Goal: Information Seeking & Learning: Find specific fact

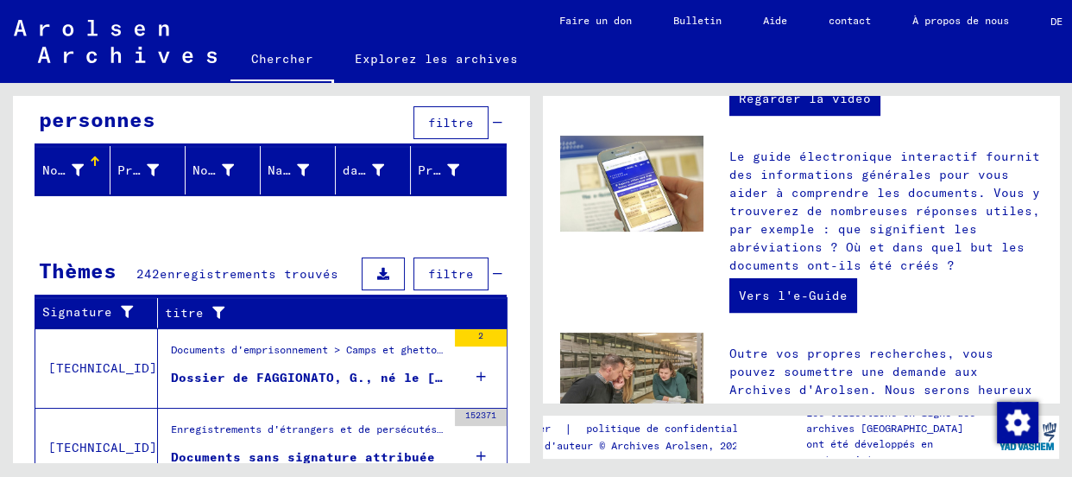
scroll to position [172, 0]
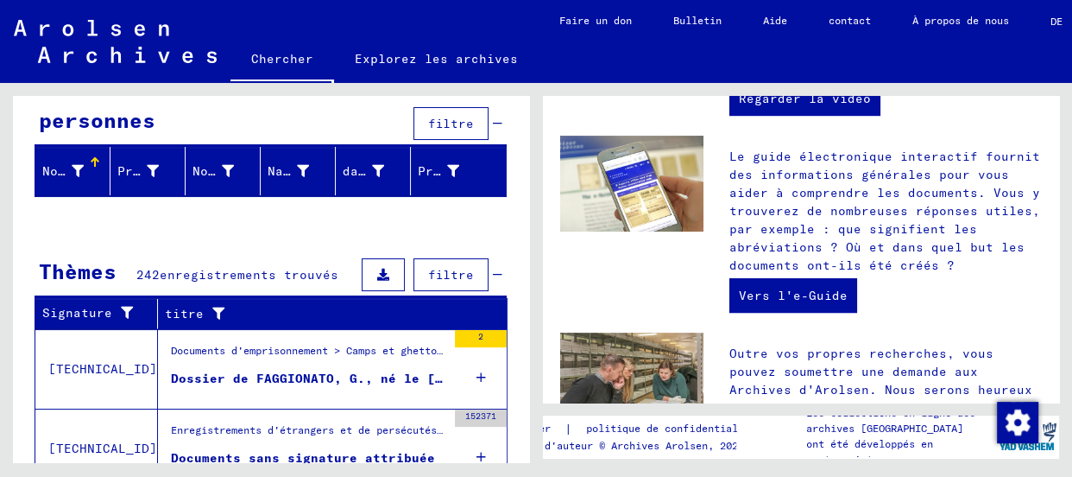
click at [231, 371] on font "Dossier de FAGGIONATO, G., né le [DEMOGRAPHIC_DATA]" at bounding box center [369, 378] width 396 height 16
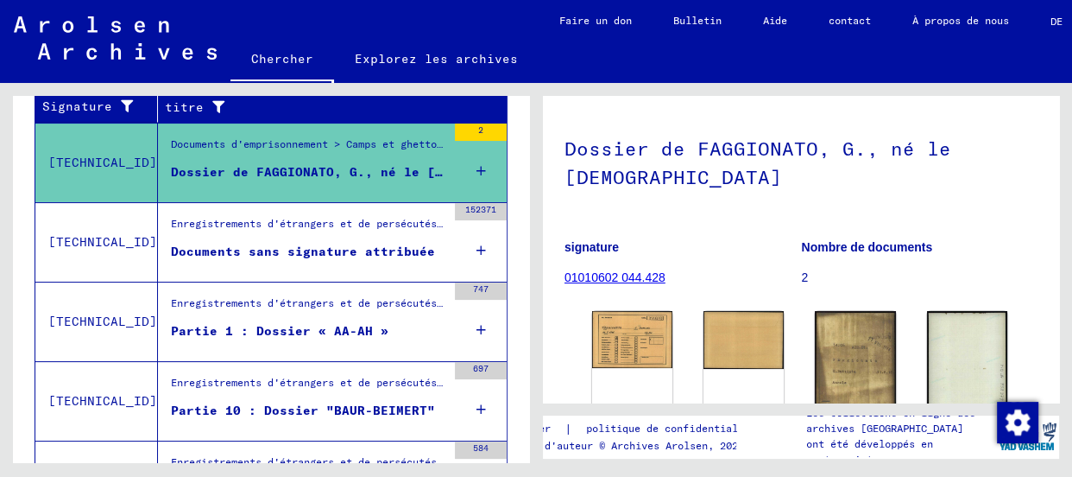
scroll to position [156, 0]
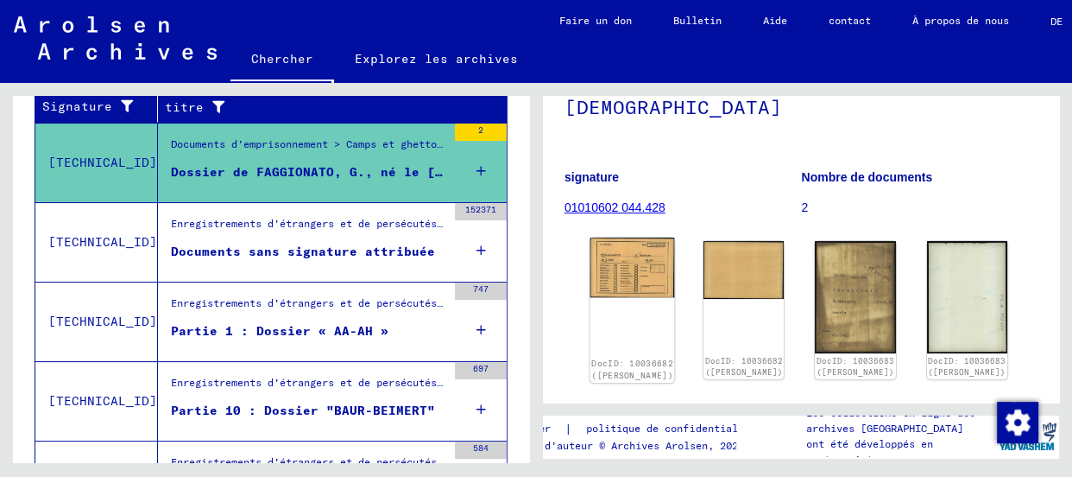
click at [635, 300] on div "DocID: 10036682 ([PERSON_NAME])" at bounding box center [633, 309] width 85 height 145
click at [632, 270] on img at bounding box center [633, 267] width 85 height 60
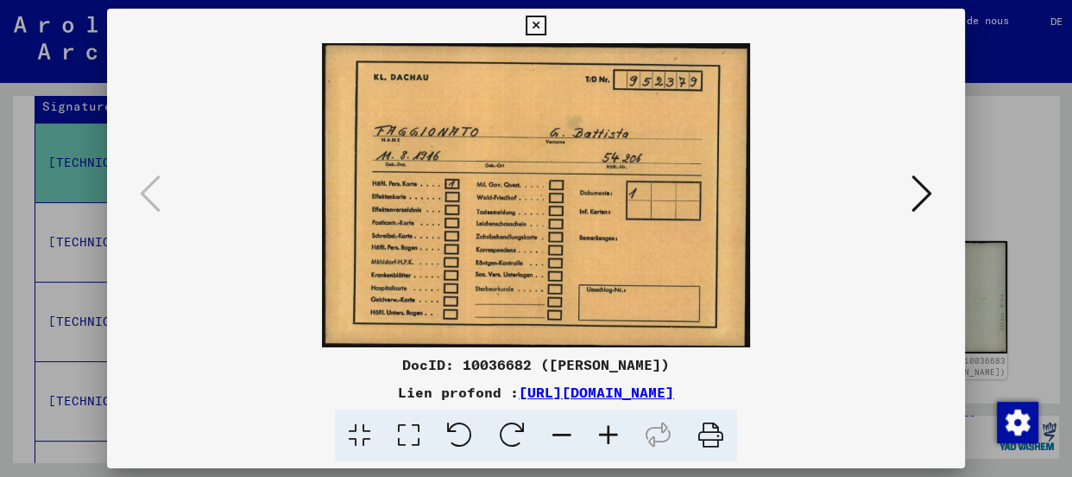
click at [918, 198] on icon at bounding box center [922, 193] width 21 height 41
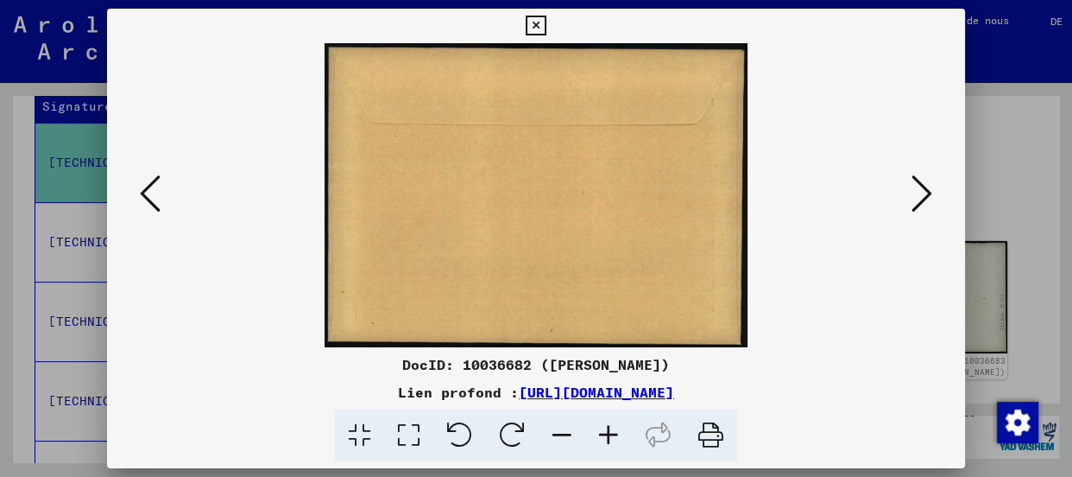
click at [989, 190] on div at bounding box center [536, 238] width 1072 height 477
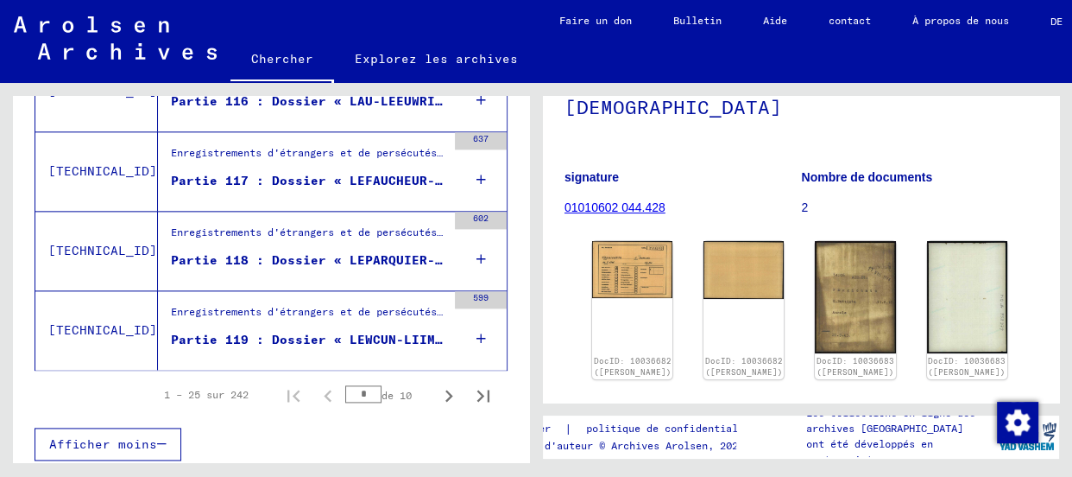
scroll to position [2071, 0]
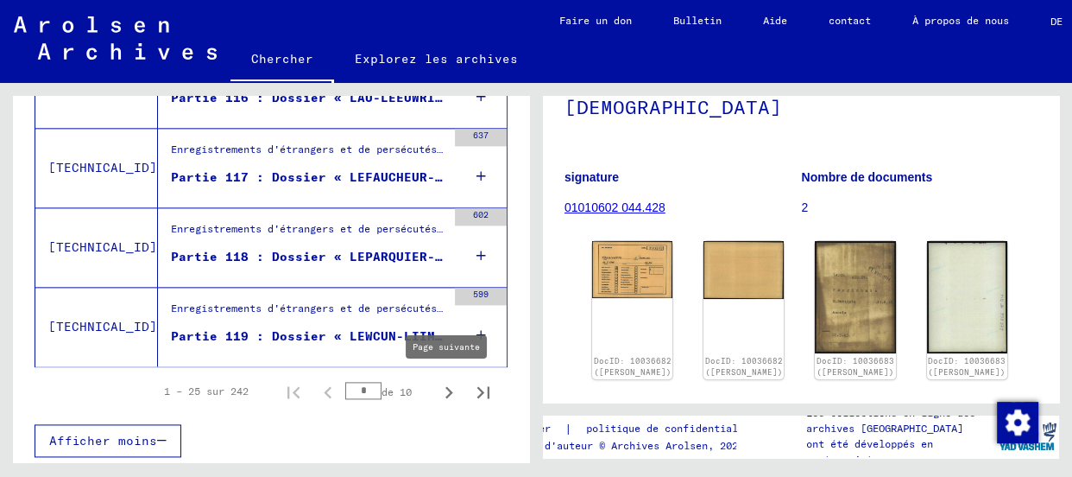
click at [437, 382] on icon "Page suivante" at bounding box center [449, 392] width 24 height 24
type input "*"
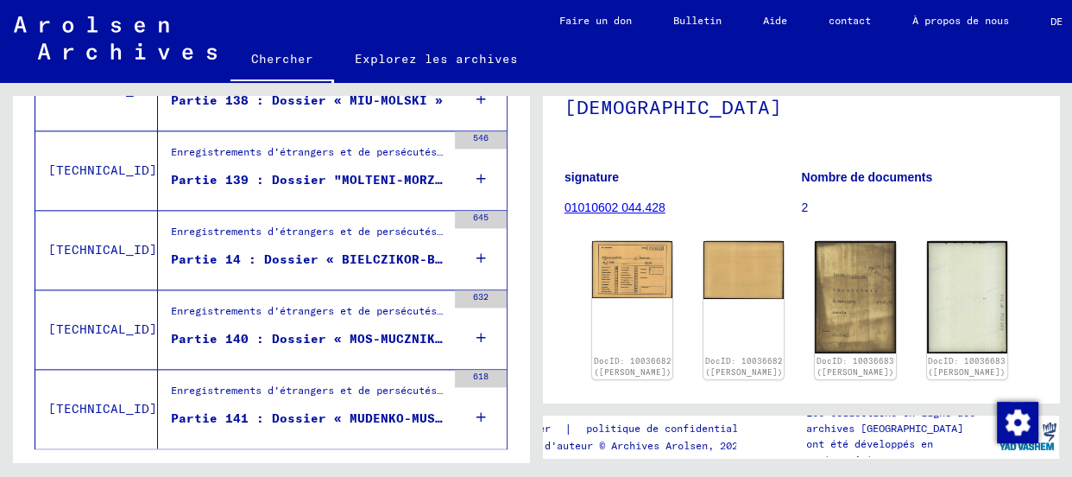
scroll to position [1756, 0]
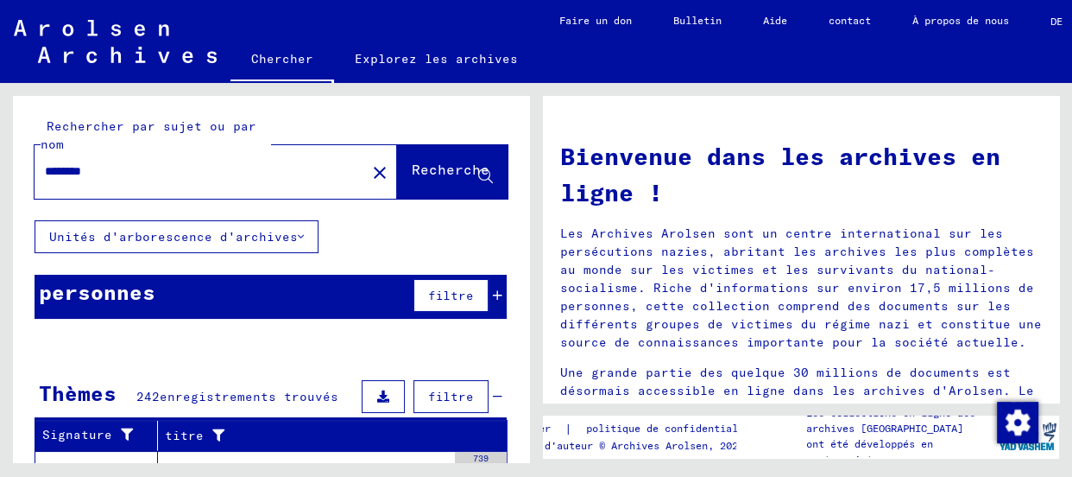
drag, startPoint x: 142, startPoint y: 174, endPoint x: 16, endPoint y: 159, distance: 126.9
click at [16, 159] on div "Rechercher par sujet ou par nom ******** close Recherche" at bounding box center [271, 158] width 516 height 124
type input "********"
click at [433, 164] on font "Recherche" at bounding box center [451, 169] width 78 height 17
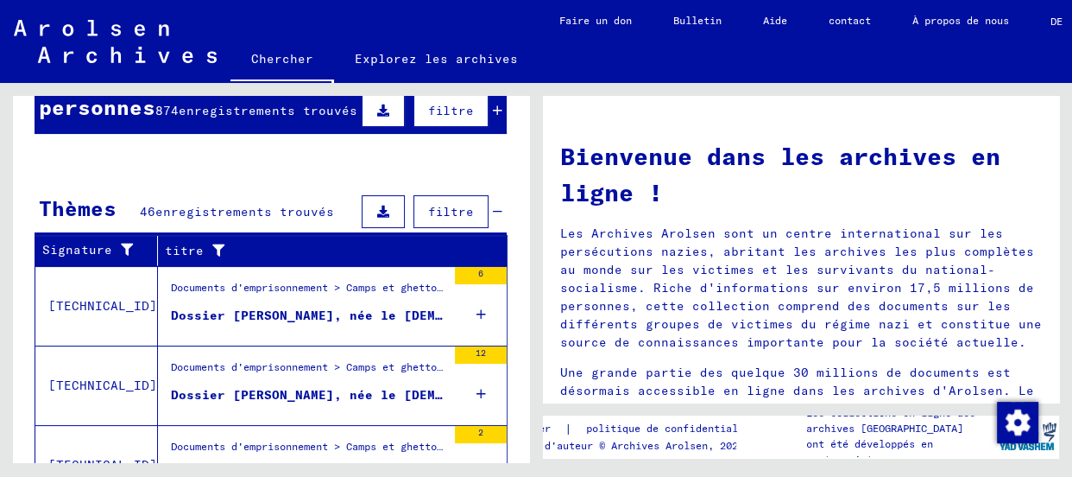
scroll to position [441, 0]
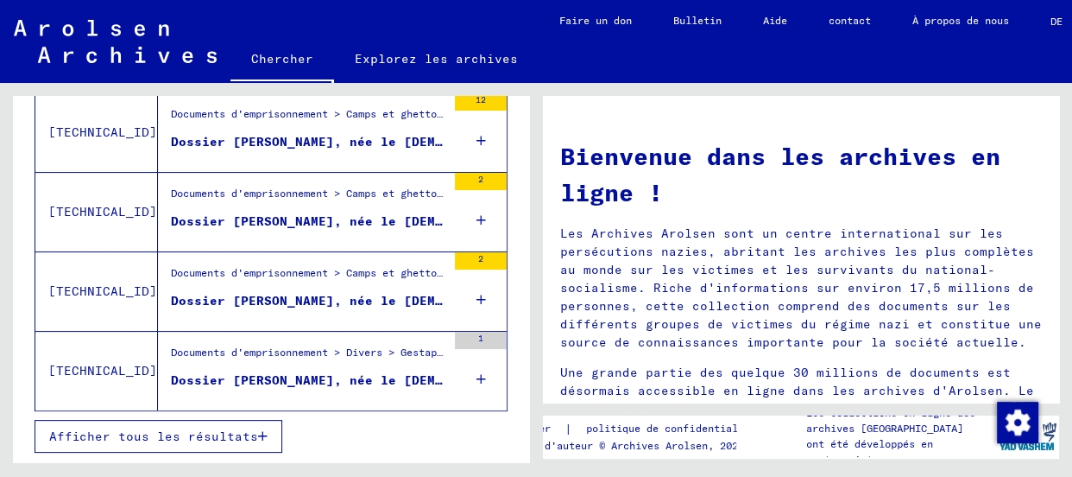
click at [258, 437] on icon "button" at bounding box center [262, 436] width 9 height 12
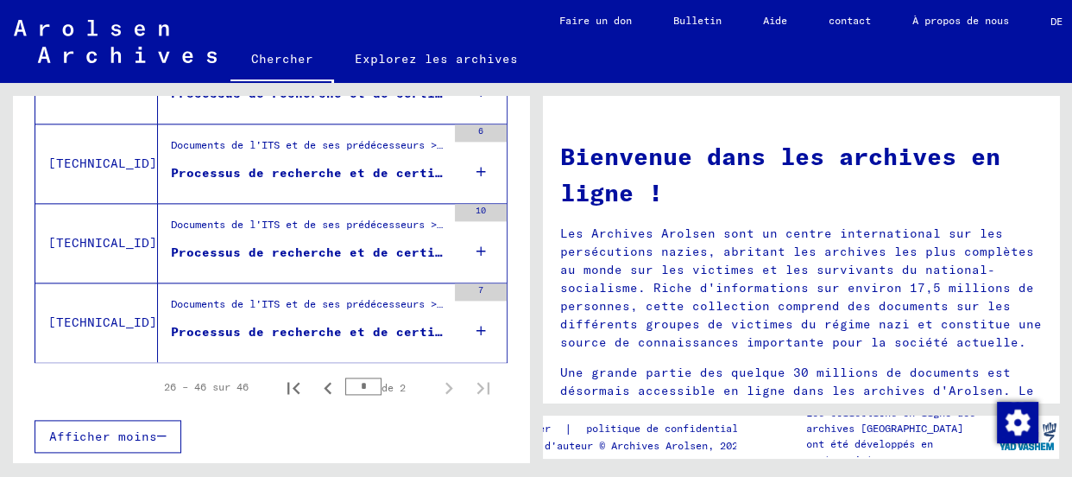
scroll to position [2077, 0]
click at [324, 385] on icon "Page précédente" at bounding box center [328, 388] width 24 height 24
type input "*"
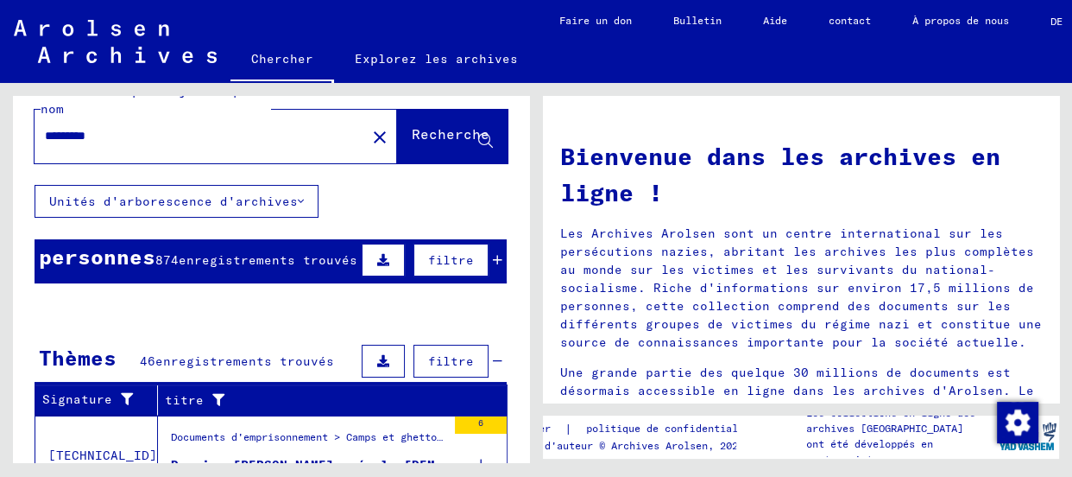
scroll to position [0, 0]
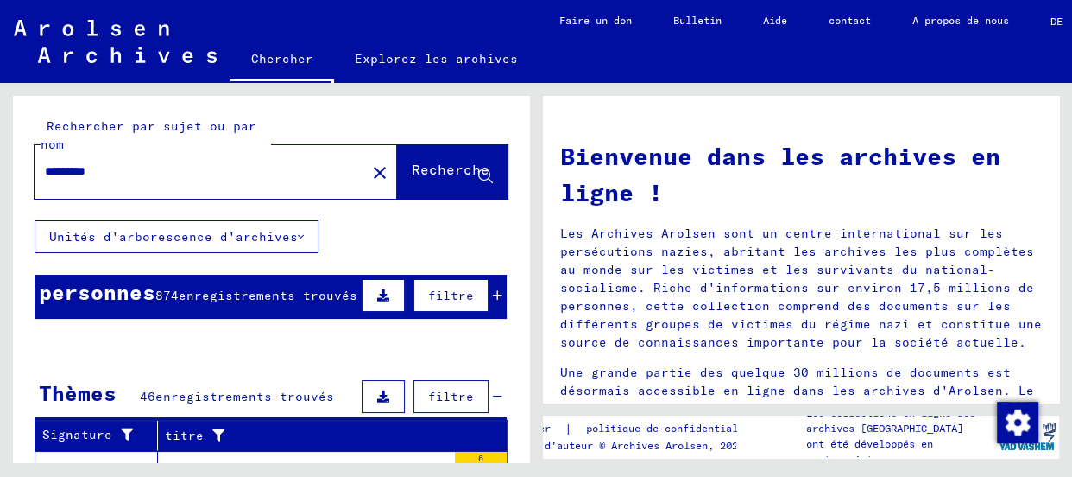
click at [154, 176] on input "********" at bounding box center [195, 171] width 300 height 18
click at [420, 156] on button "Recherche" at bounding box center [452, 172] width 111 height 54
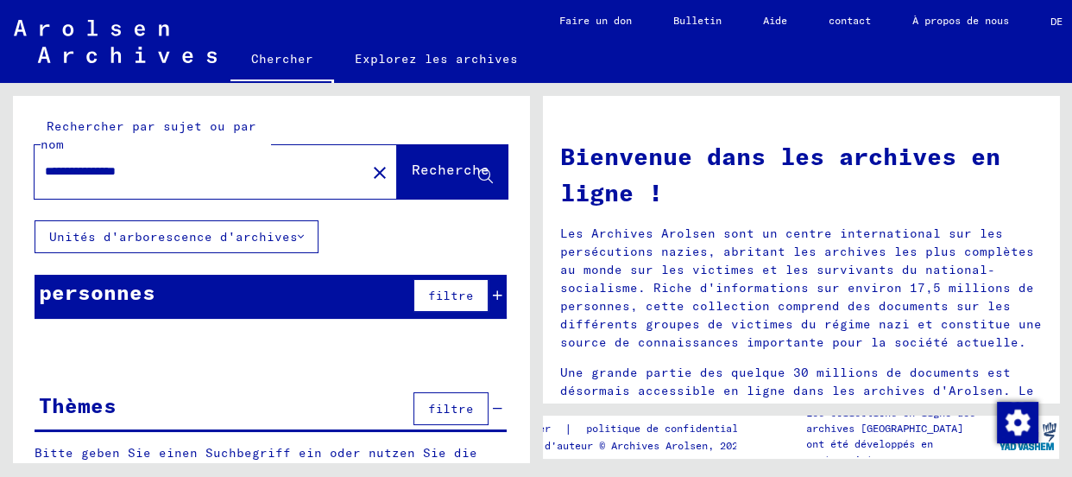
click at [412, 173] on font "Recherche" at bounding box center [451, 169] width 78 height 17
click at [298, 233] on icon at bounding box center [301, 237] width 6 height 12
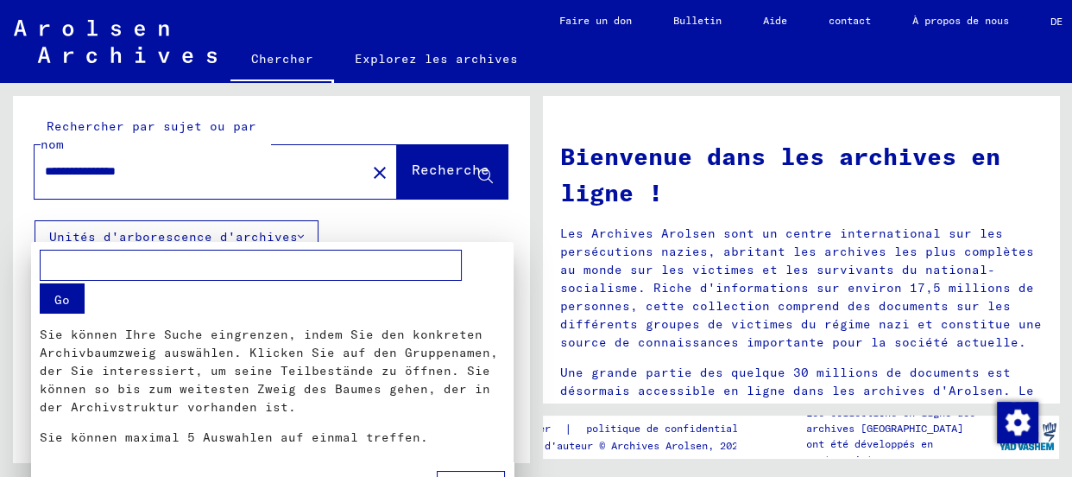
click at [293, 233] on div at bounding box center [536, 238] width 1072 height 477
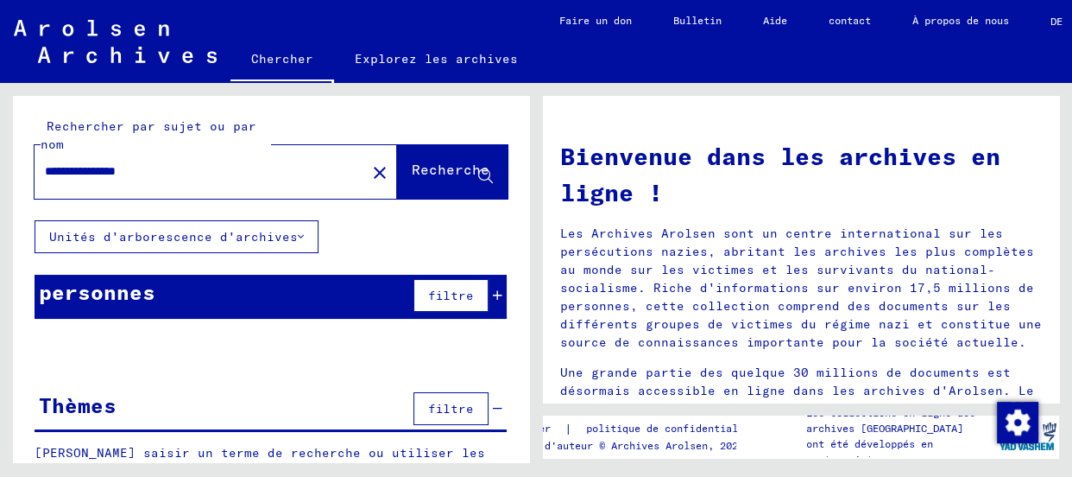
click at [298, 231] on icon at bounding box center [301, 237] width 6 height 12
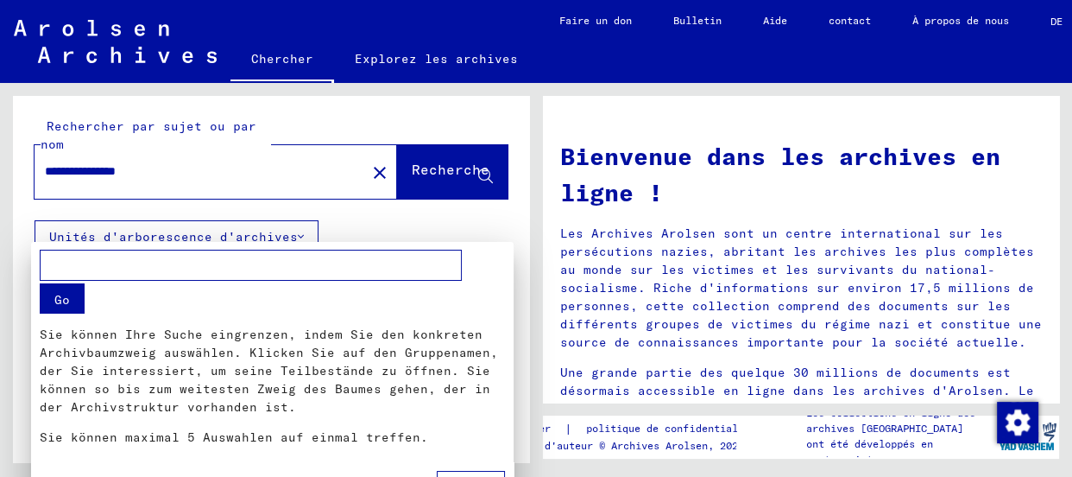
scroll to position [8, 0]
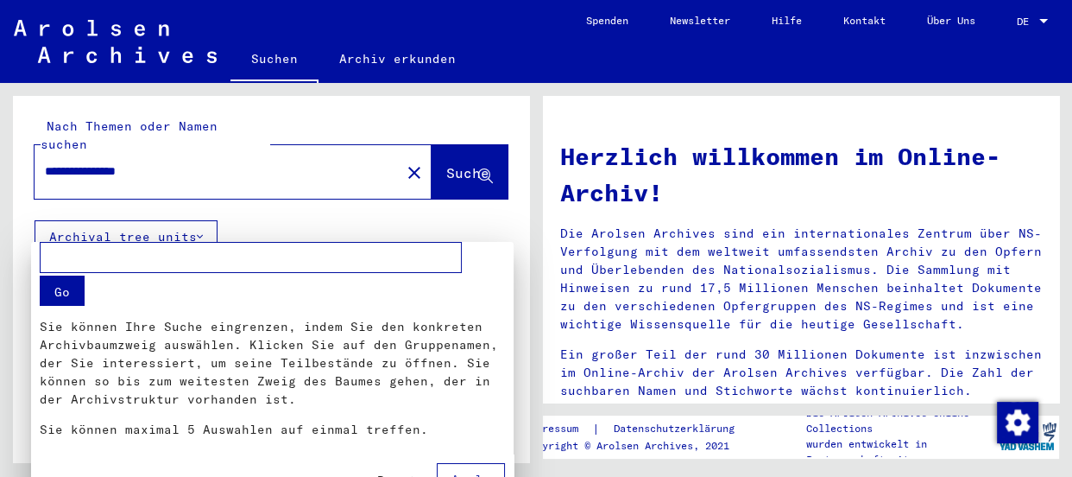
click at [204, 216] on div at bounding box center [536, 238] width 1072 height 477
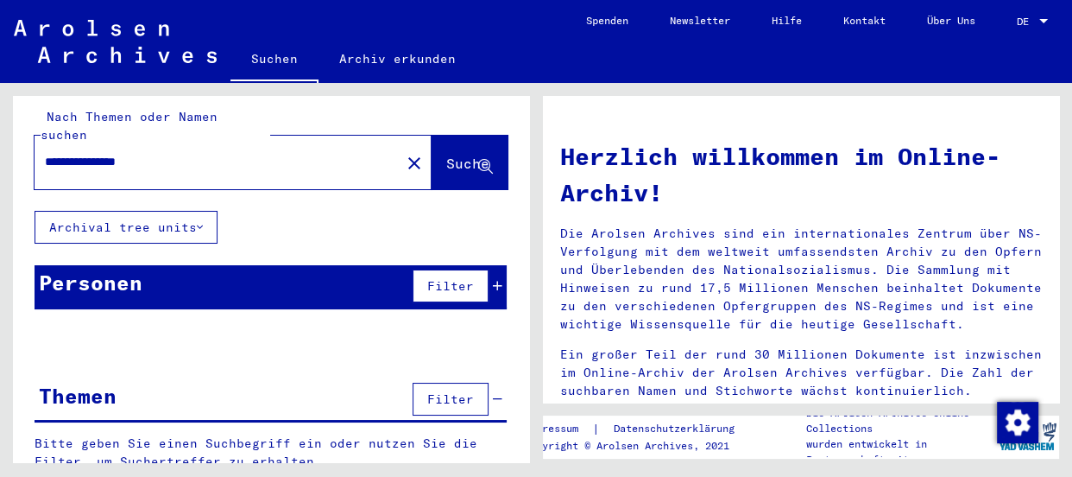
scroll to position [0, 0]
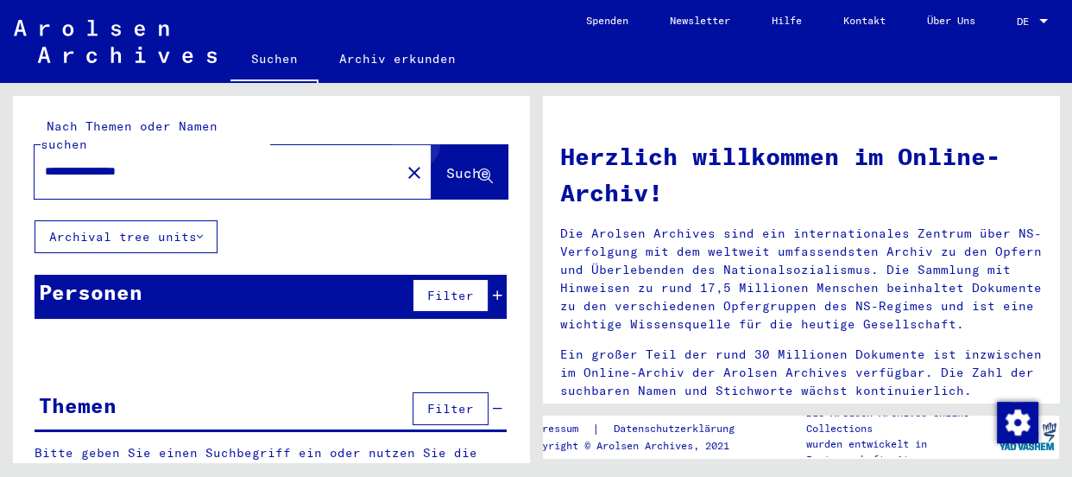
click at [466, 164] on span "Suche" at bounding box center [467, 172] width 43 height 17
drag, startPoint x: 130, startPoint y: 155, endPoint x: 149, endPoint y: 155, distance: 19.0
click at [133, 162] on input "**********" at bounding box center [212, 171] width 335 height 18
type input "**********"
click at [446, 165] on span "Suche" at bounding box center [469, 174] width 47 height 18
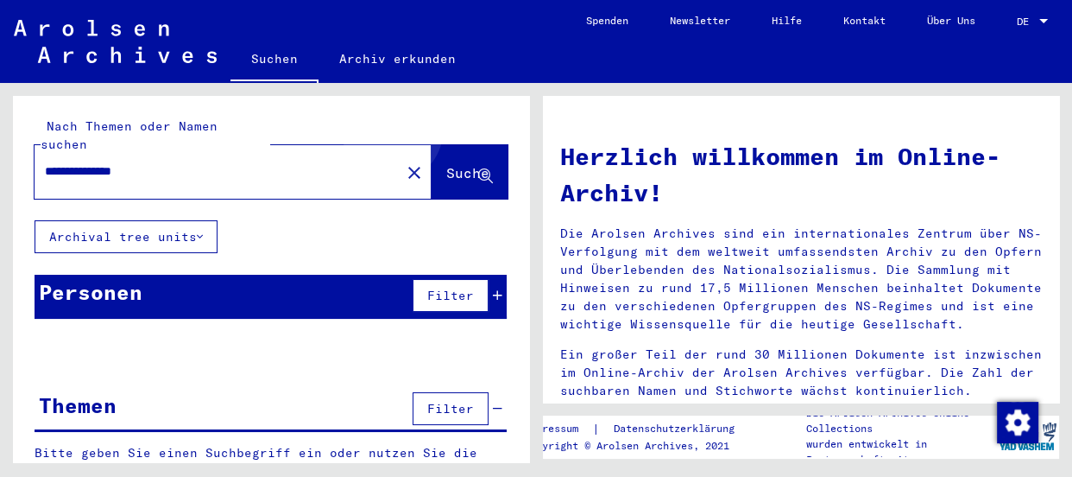
click at [442, 145] on button "Suche" at bounding box center [470, 172] width 76 height 54
